Goal: Check status: Check status

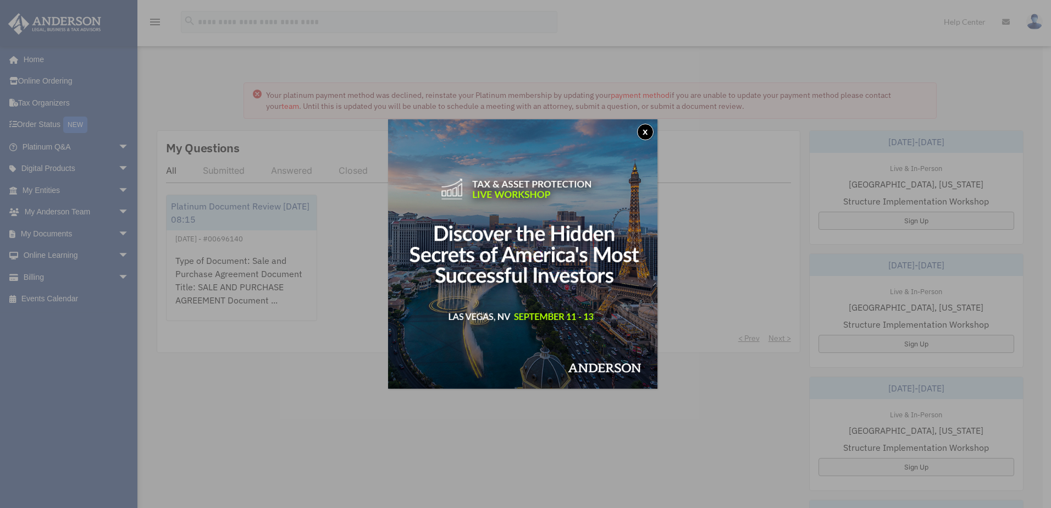
click at [645, 131] on button "x" at bounding box center [645, 132] width 16 height 16
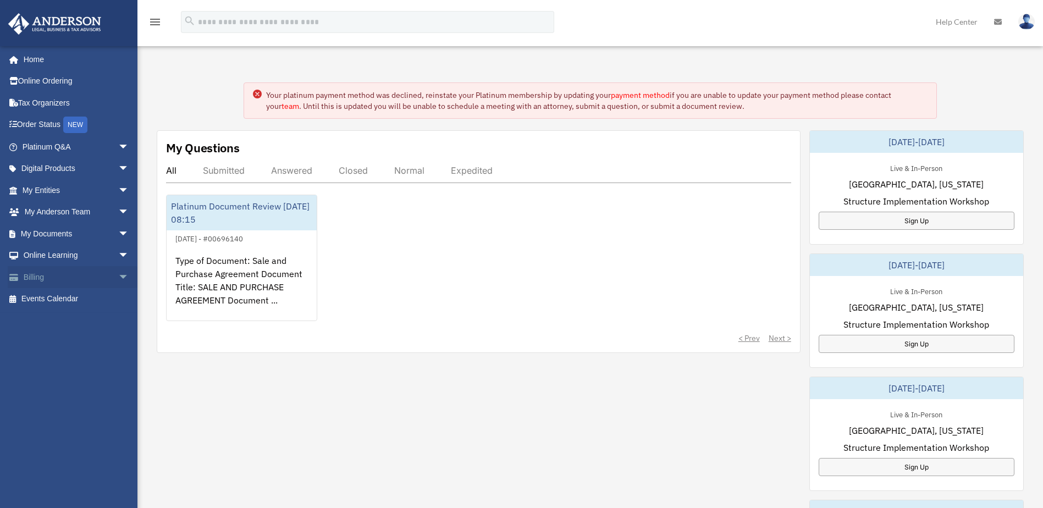
click at [64, 272] on link "Billing arrow_drop_down" at bounding box center [77, 277] width 138 height 22
click at [118, 277] on span "arrow_drop_down" at bounding box center [129, 277] width 22 height 23
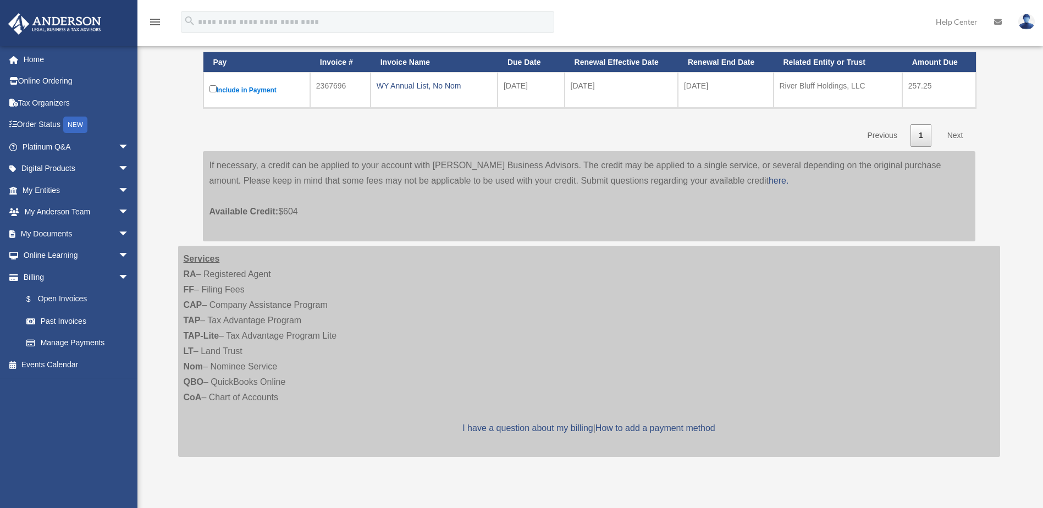
scroll to position [275, 0]
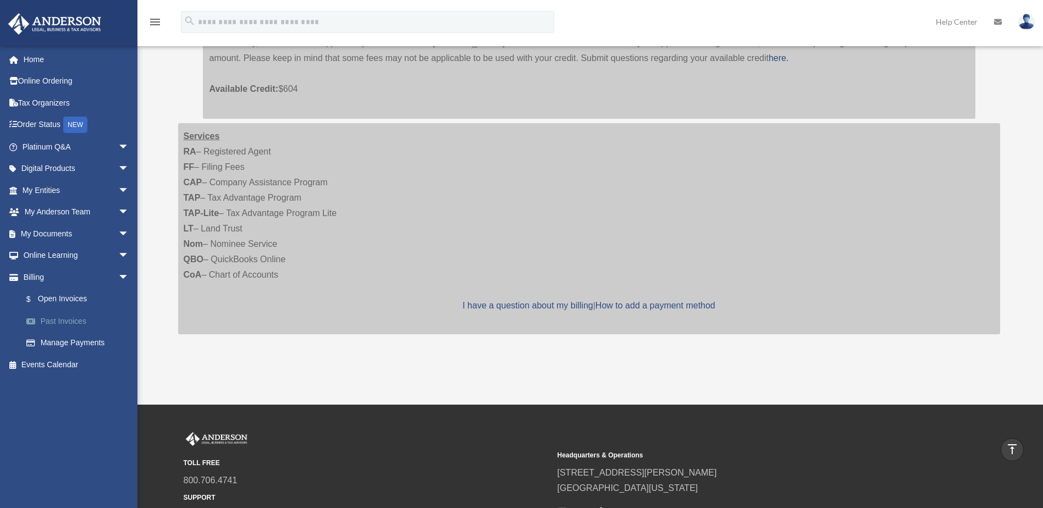
click at [68, 322] on link "Past Invoices" at bounding box center [80, 321] width 130 height 22
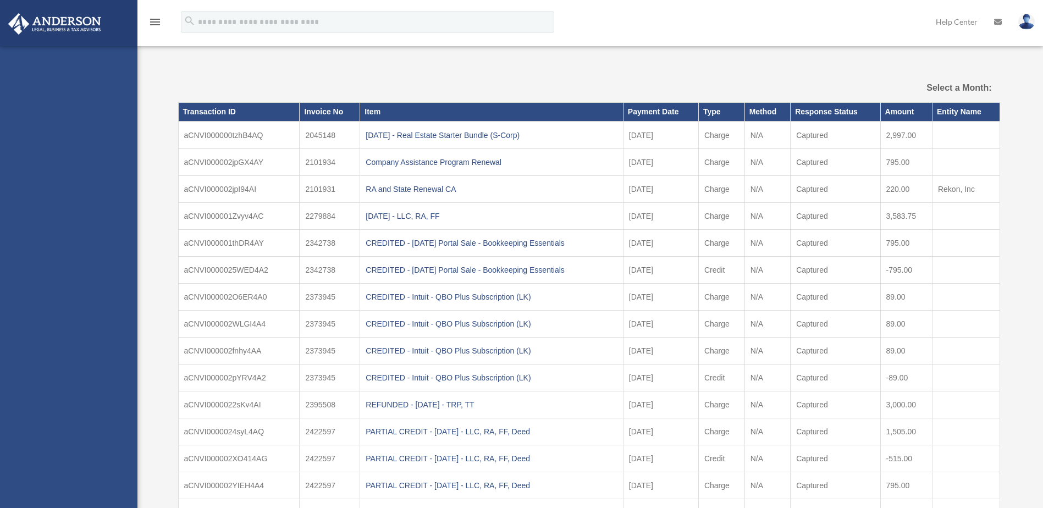
select select
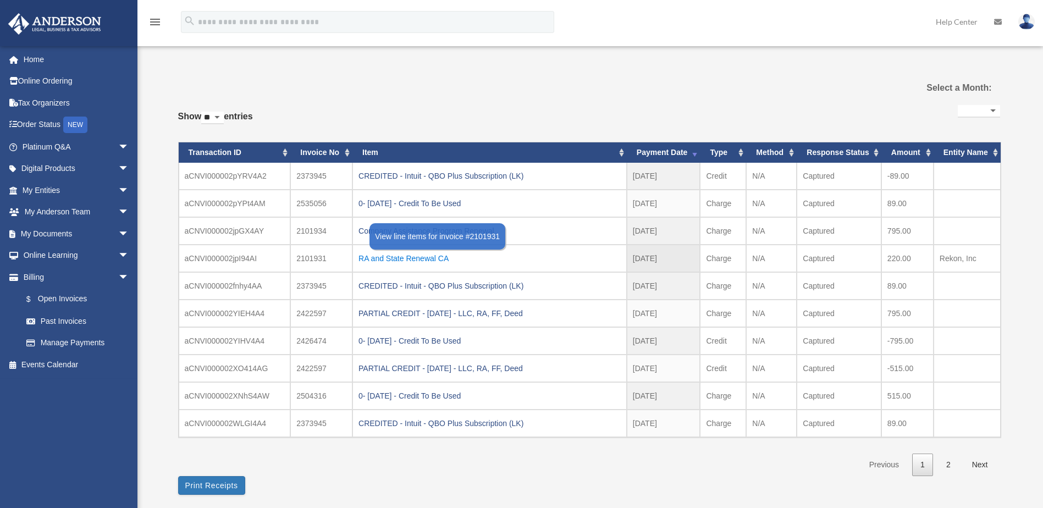
drag, startPoint x: 457, startPoint y: 261, endPoint x: 360, endPoint y: 259, distance: 97.3
click at [360, 259] on div "RA and State Renewal CA" at bounding box center [489, 258] width 262 height 15
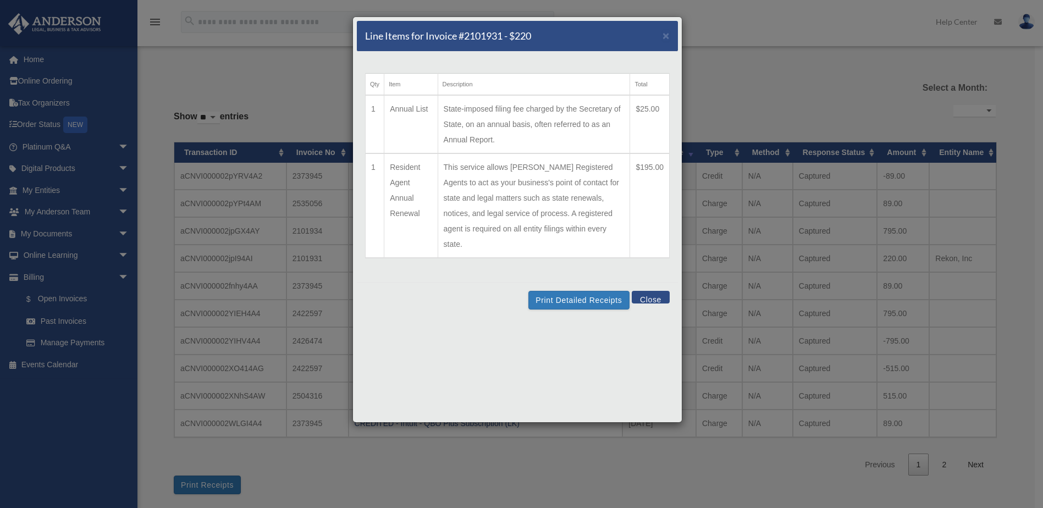
drag, startPoint x: 426, startPoint y: 214, endPoint x: 376, endPoint y: 162, distance: 71.9
click at [376, 162] on tr "1 Resident Agent Annual Renewal This service allows [PERSON_NAME] Registered Ag…" at bounding box center [518, 205] width 304 height 104
copy tr "Resident Agent Annual Renewal"
